Goal: Task Accomplishment & Management: Use online tool/utility

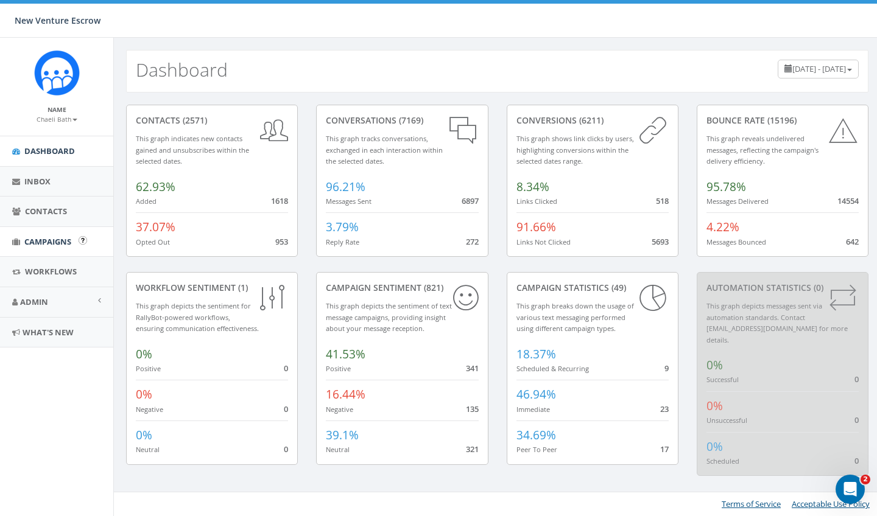
click at [49, 240] on span "Campaigns" at bounding box center [47, 241] width 47 height 11
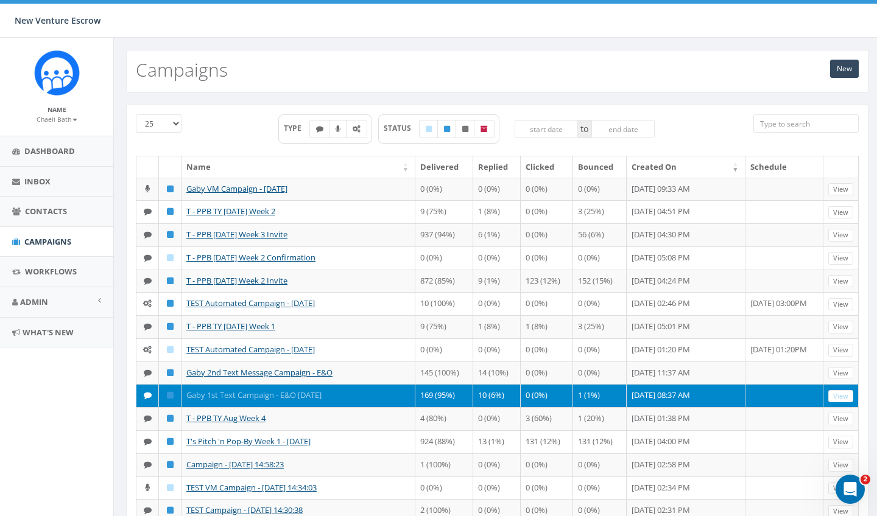
click at [247, 401] on link "Gaby 1st Text Campaign - E&O Sept 2025" at bounding box center [253, 395] width 135 height 11
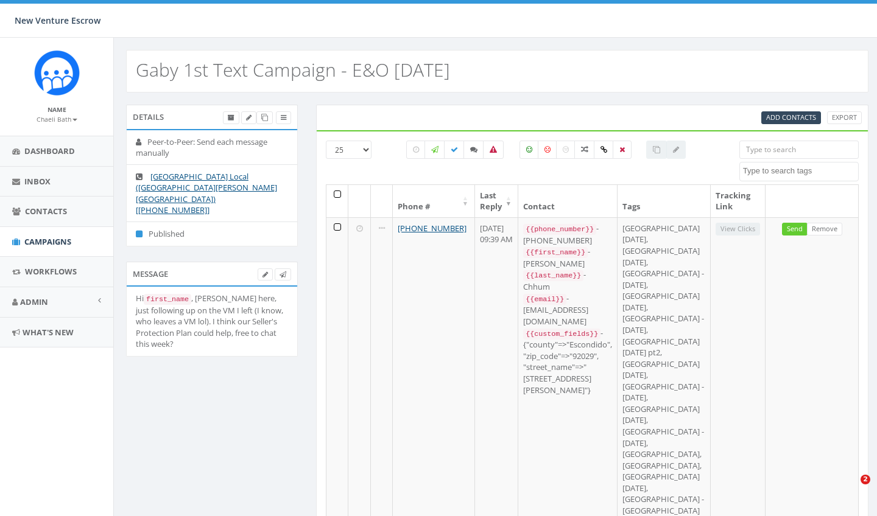
select select
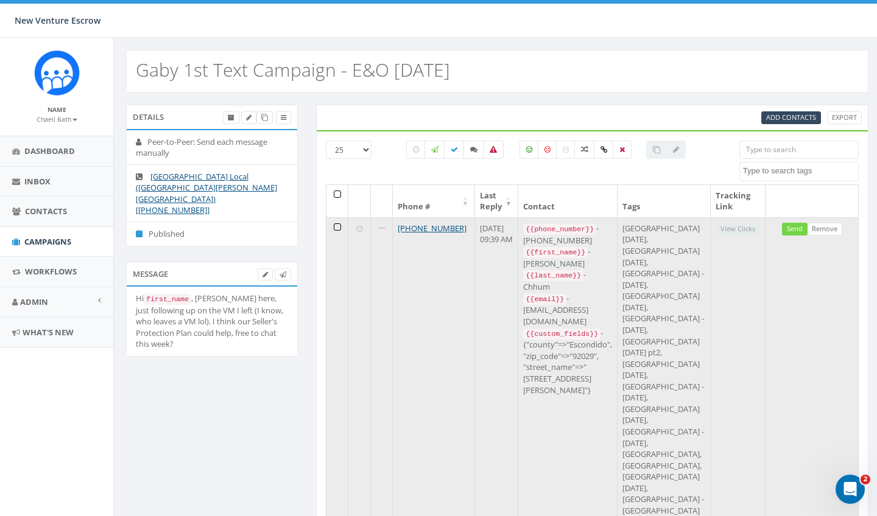
click at [798, 227] on link "Send" at bounding box center [795, 229] width 26 height 13
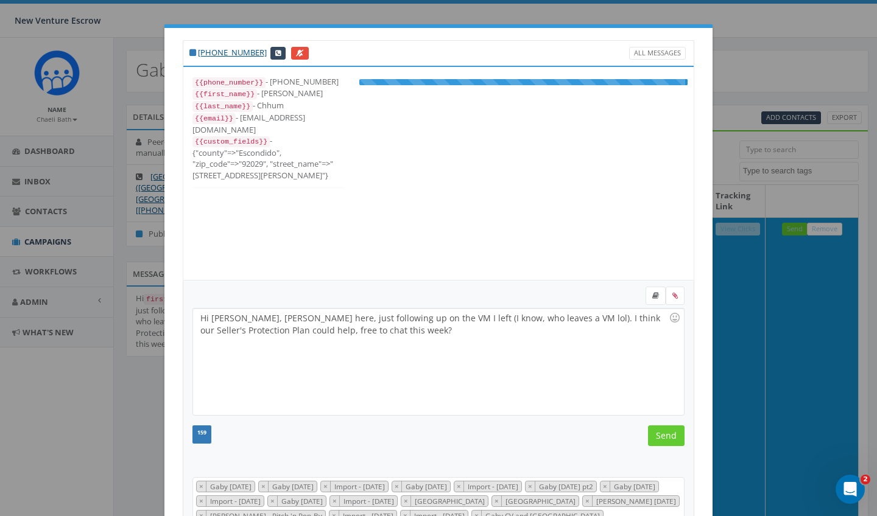
scroll to position [207, 0]
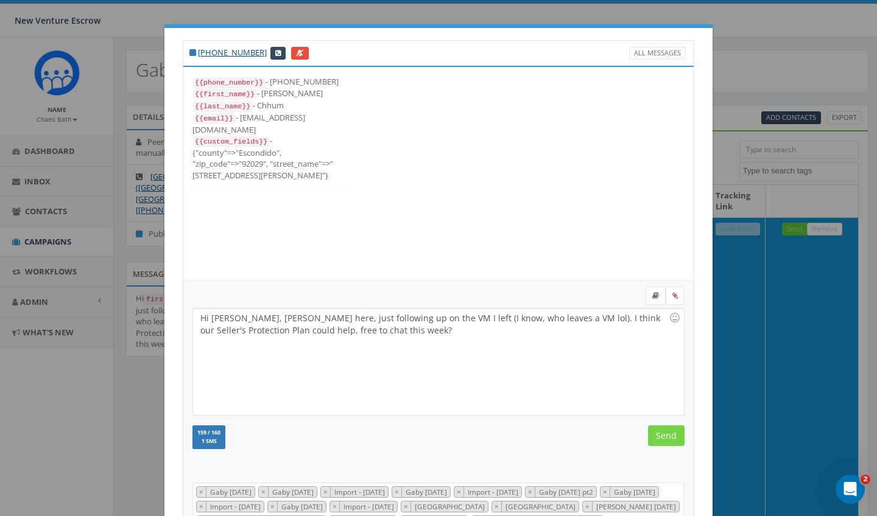
click at [671, 442] on input "Send" at bounding box center [666, 436] width 37 height 21
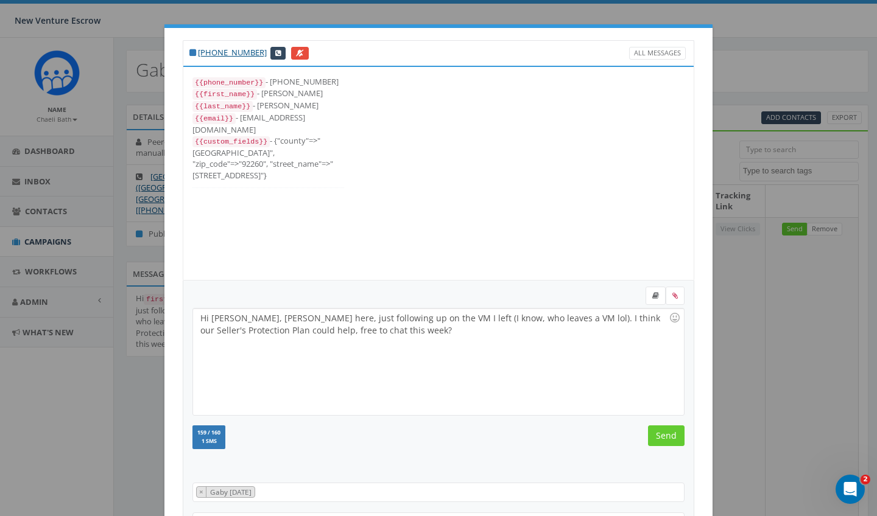
click at [671, 442] on input "Send" at bounding box center [666, 436] width 37 height 21
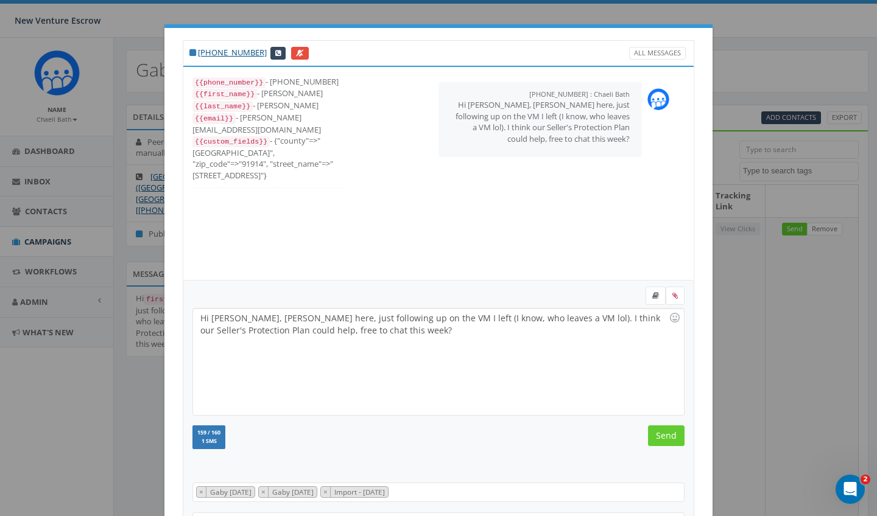
click at [671, 442] on input "Send" at bounding box center [666, 436] width 37 height 21
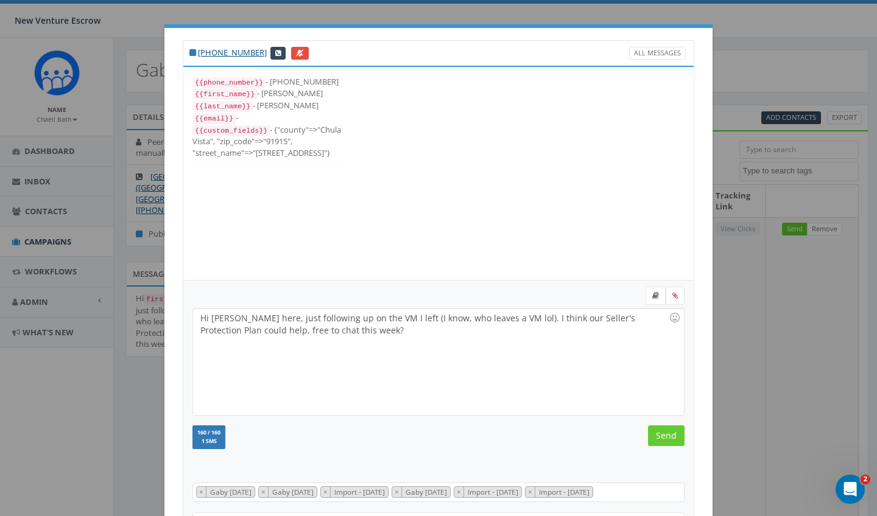
scroll to position [24, 0]
click at [671, 442] on input "Send" at bounding box center [666, 436] width 37 height 21
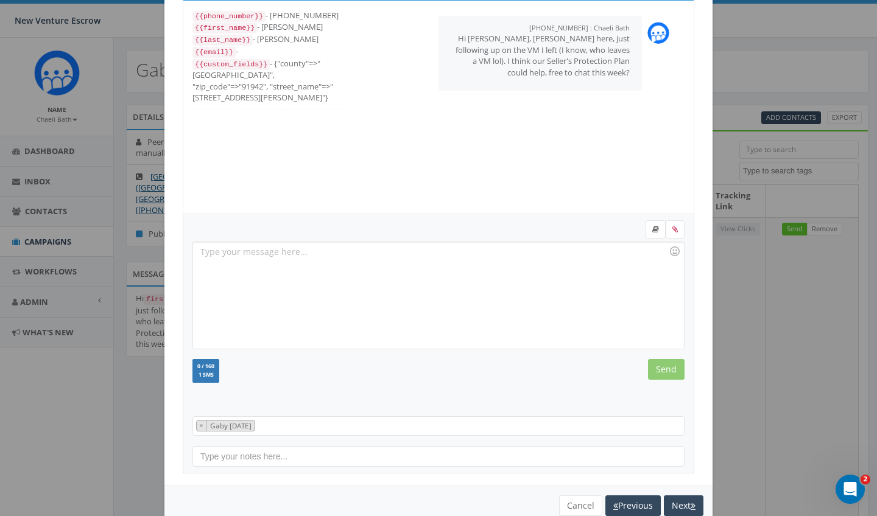
scroll to position [69, 0]
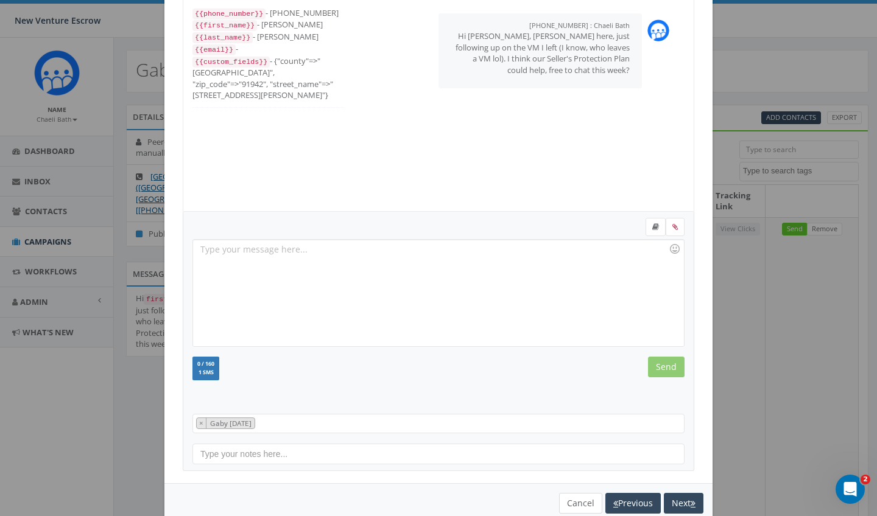
click at [567, 501] on button "Cancel" at bounding box center [580, 503] width 43 height 21
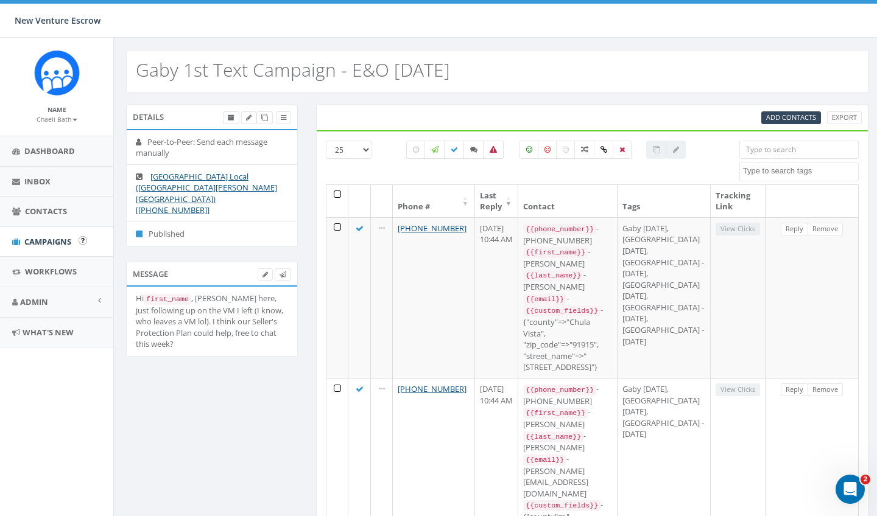
click at [31, 236] on span "Campaigns" at bounding box center [47, 241] width 47 height 11
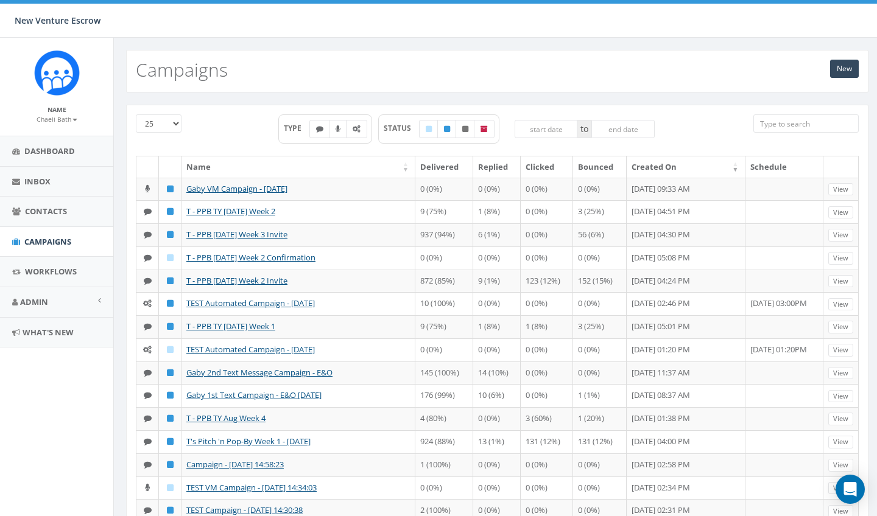
click at [62, 121] on small "Chaeli Bath" at bounding box center [57, 119] width 41 height 9
click at [59, 159] on ul "Profile Sign Out" at bounding box center [60, 145] width 97 height 37
click at [58, 116] on small "Chaeli Bath" at bounding box center [57, 119] width 41 height 9
click at [41, 155] on link "Sign Out" at bounding box center [61, 153] width 96 height 15
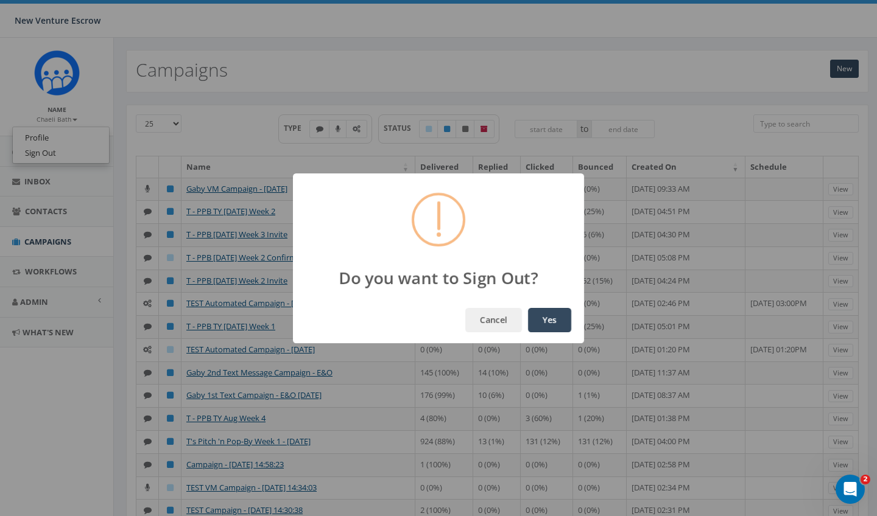
click at [550, 323] on button "Yes" at bounding box center [549, 320] width 43 height 24
